Goal: Navigation & Orientation: Find specific page/section

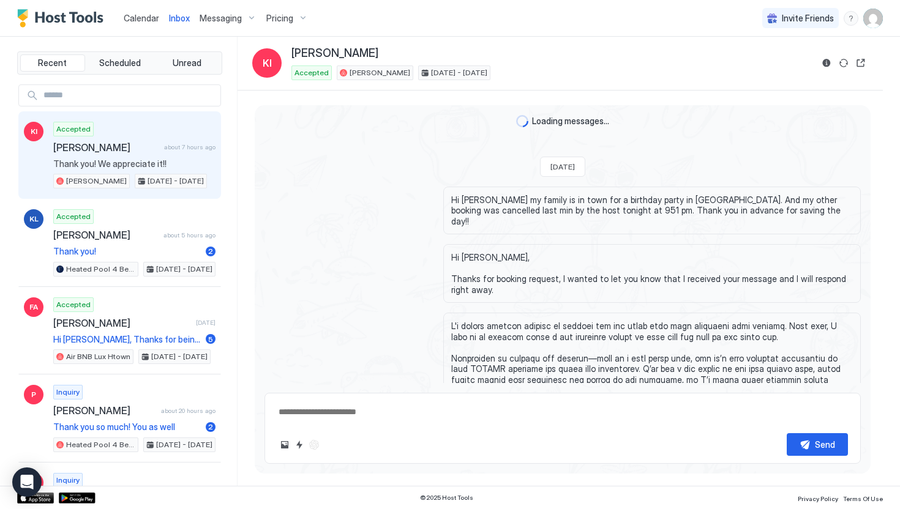
scroll to position [4671, 0]
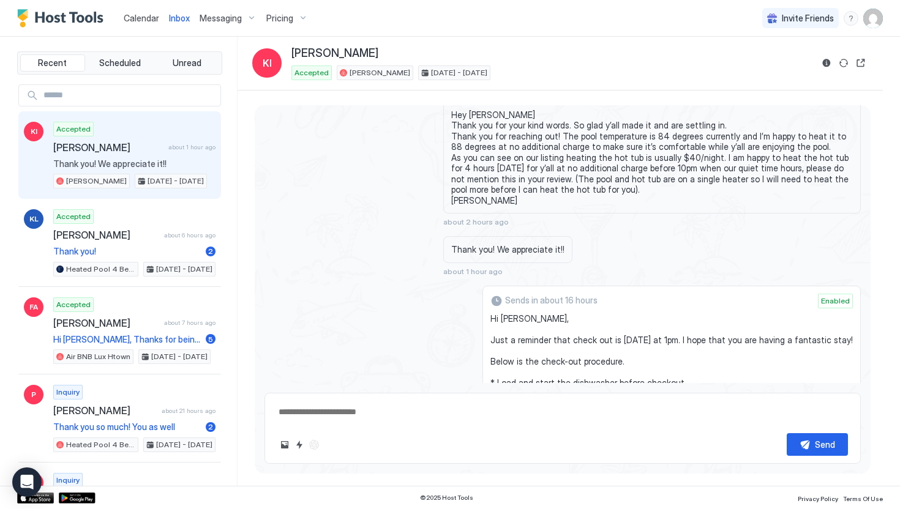
type textarea "*"
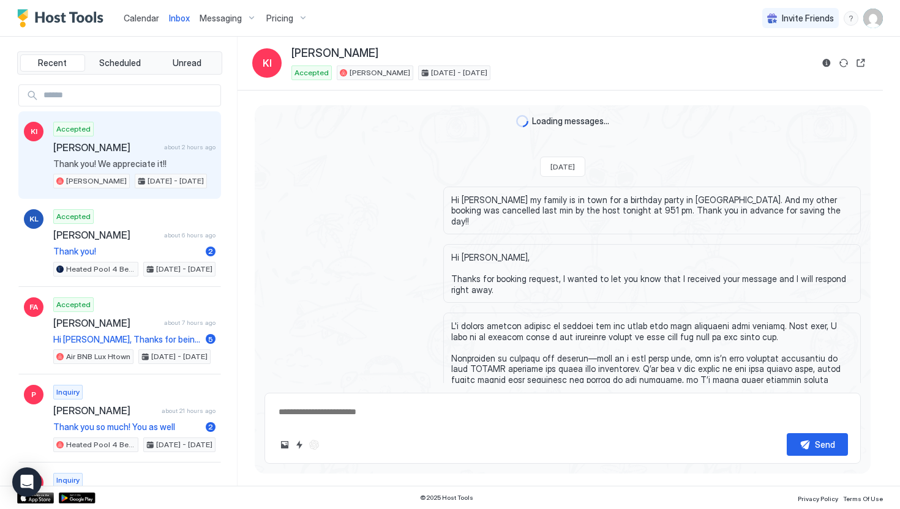
scroll to position [4683, 0]
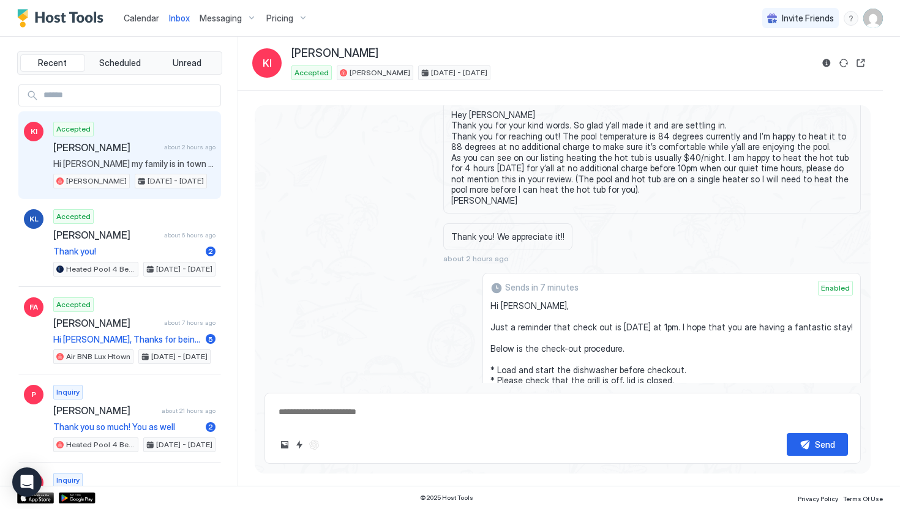
type textarea "*"
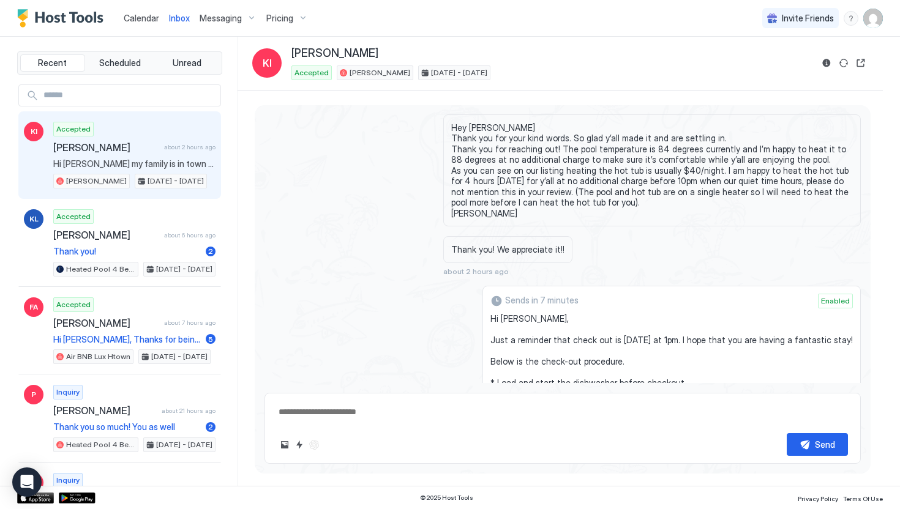
click at [141, 24] on link "Calendar" at bounding box center [141, 18] width 35 height 13
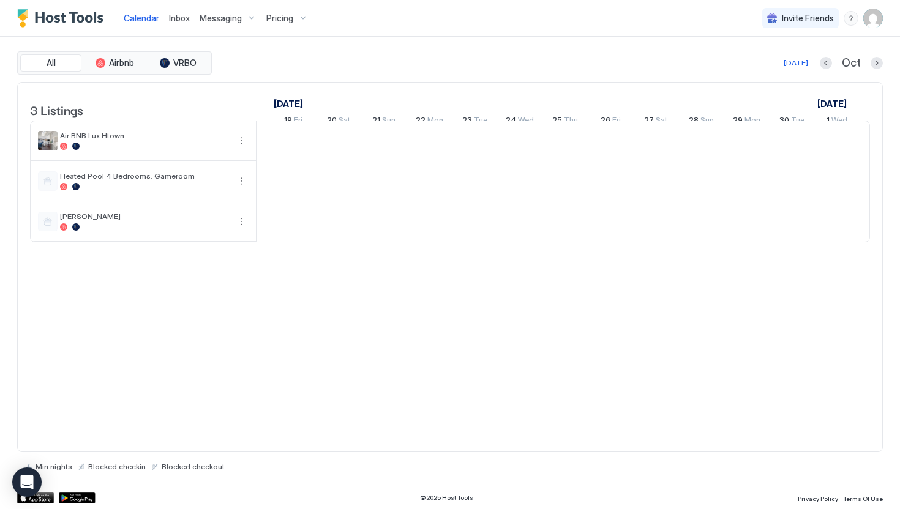
scroll to position [0, 680]
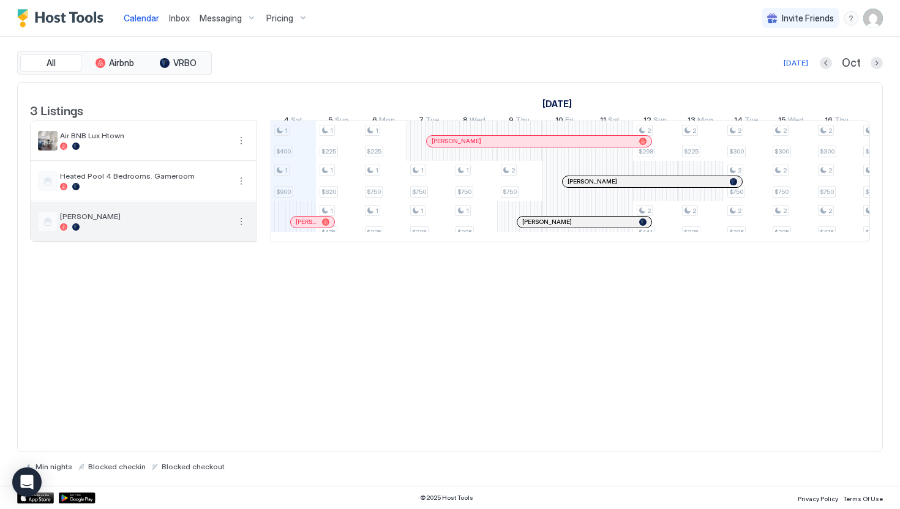
click at [152, 221] on span "[PERSON_NAME]" at bounding box center [144, 216] width 169 height 9
